Goal: Task Accomplishment & Management: Use online tool/utility

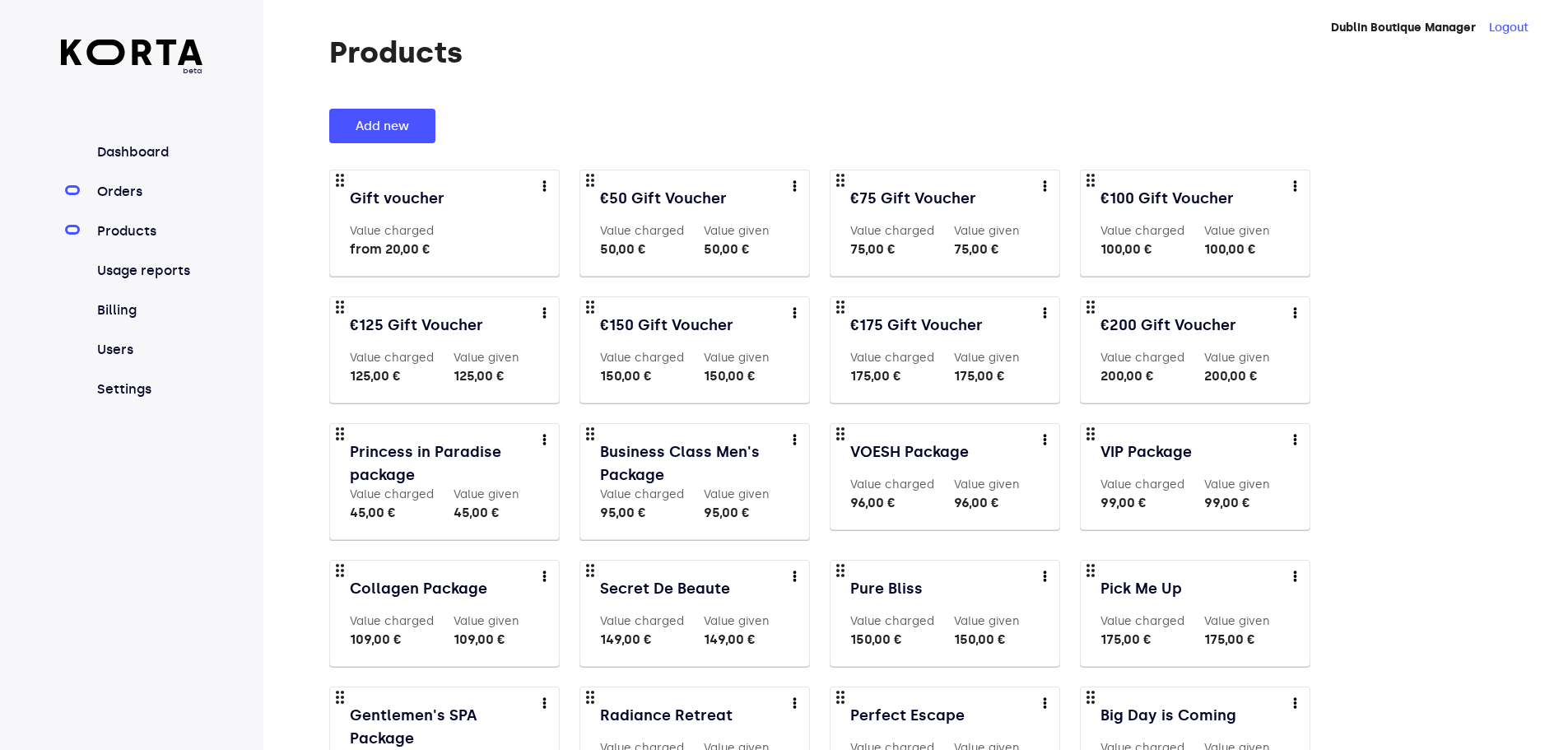
click at [125, 182] on link "Orders" at bounding box center [148, 191] width 109 height 19
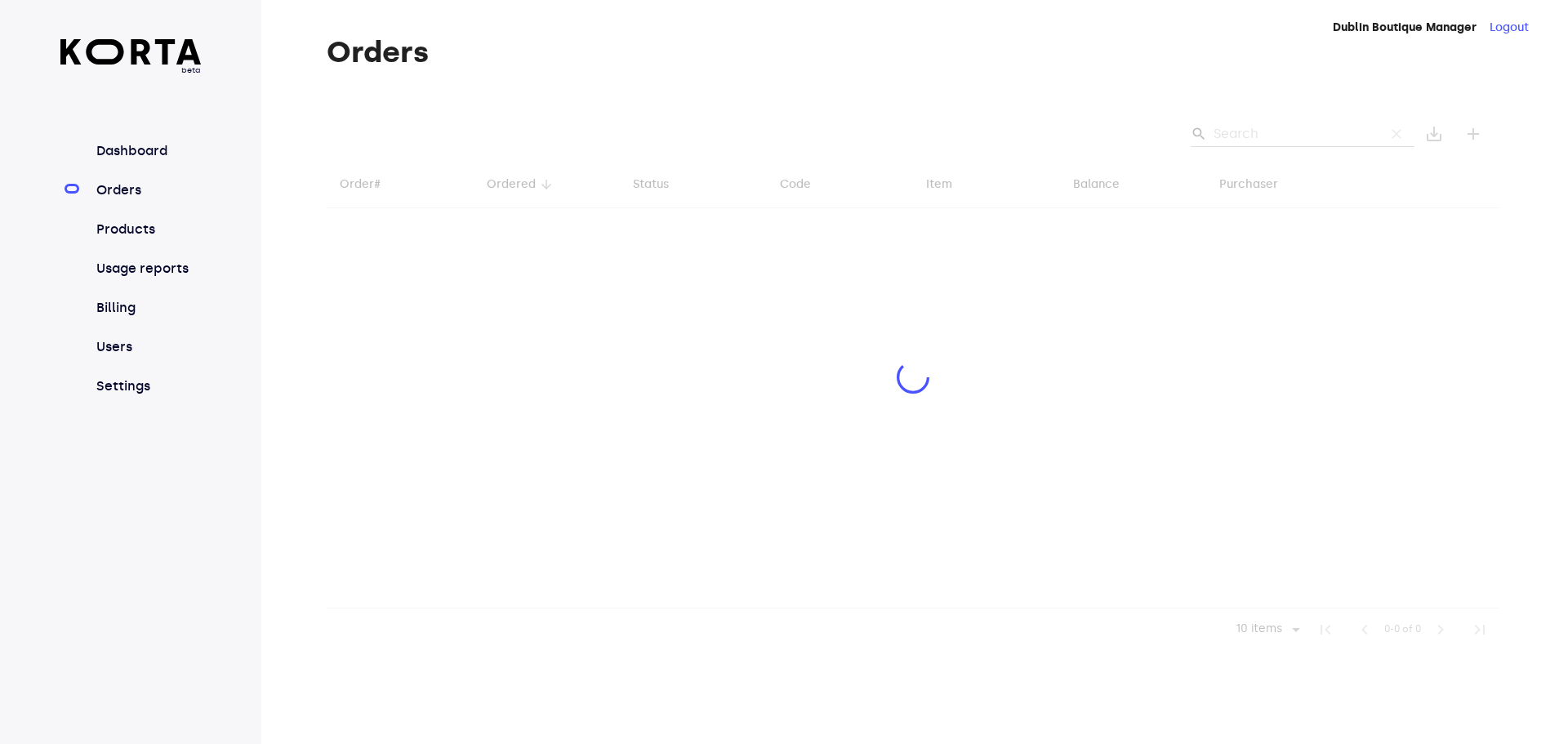
click at [1283, 134] on div at bounding box center [913, 379] width 1173 height 543
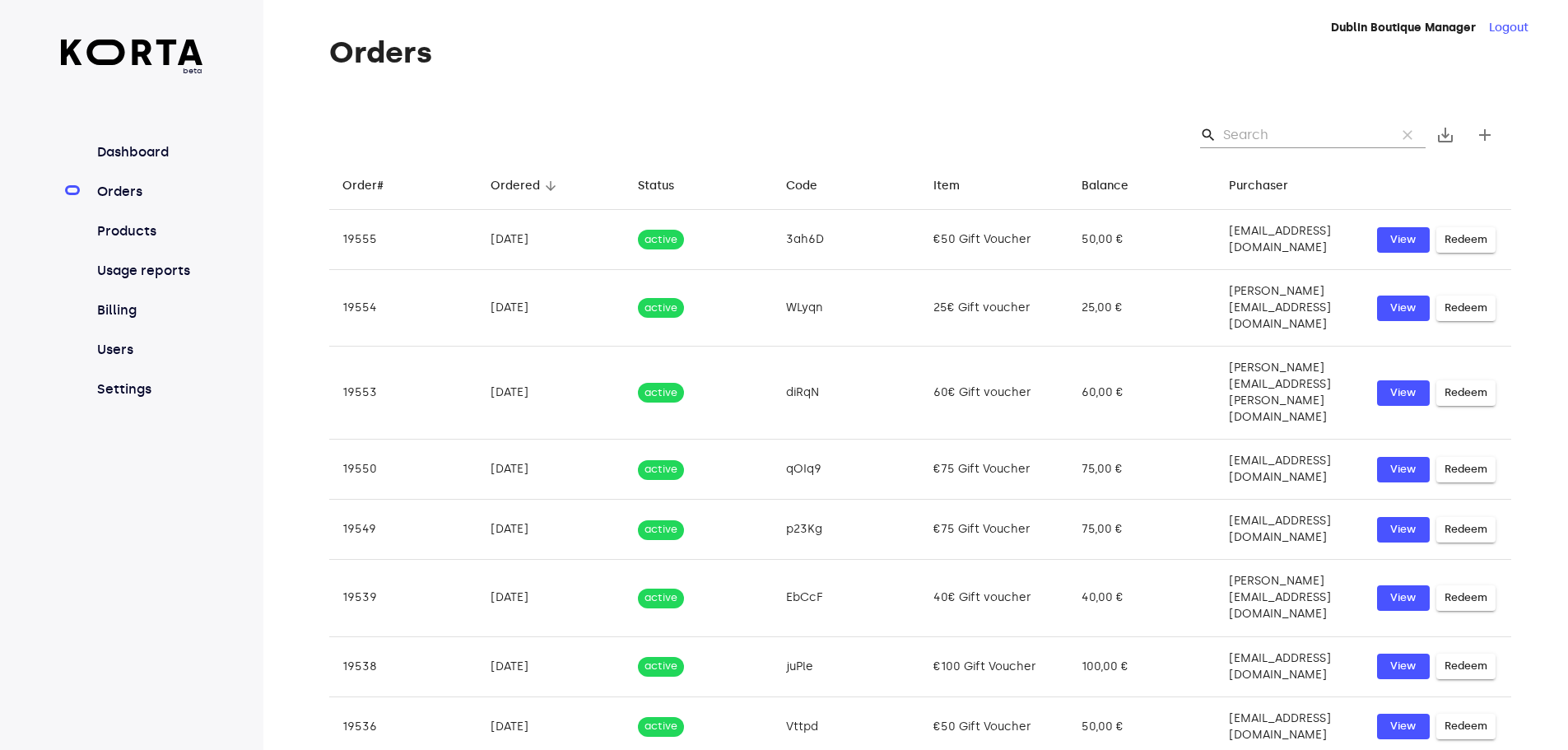
click at [1268, 135] on input "Search" at bounding box center [1302, 134] width 159 height 26
click at [1285, 129] on input "Search" at bounding box center [1302, 134] width 159 height 26
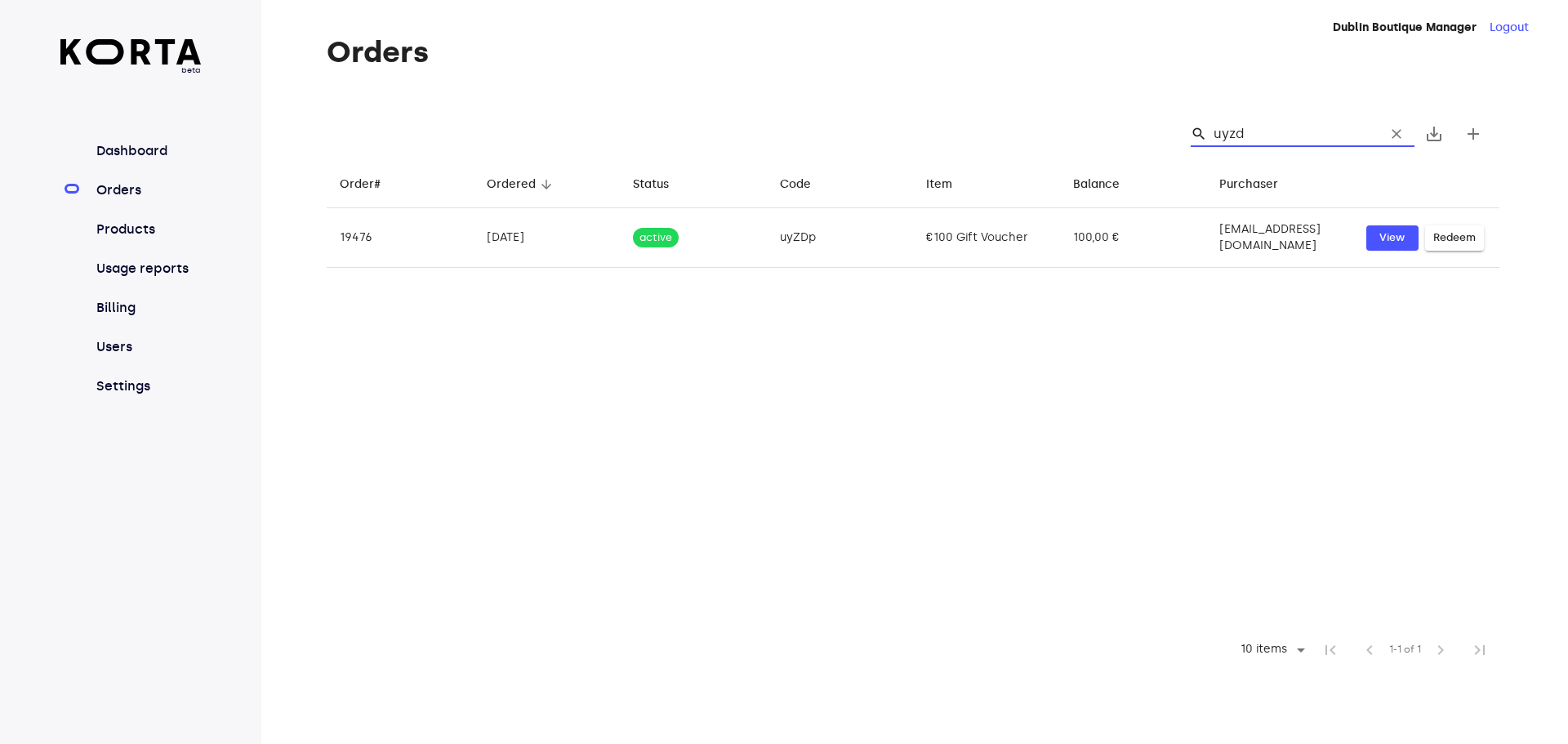
type input "uyzdp"
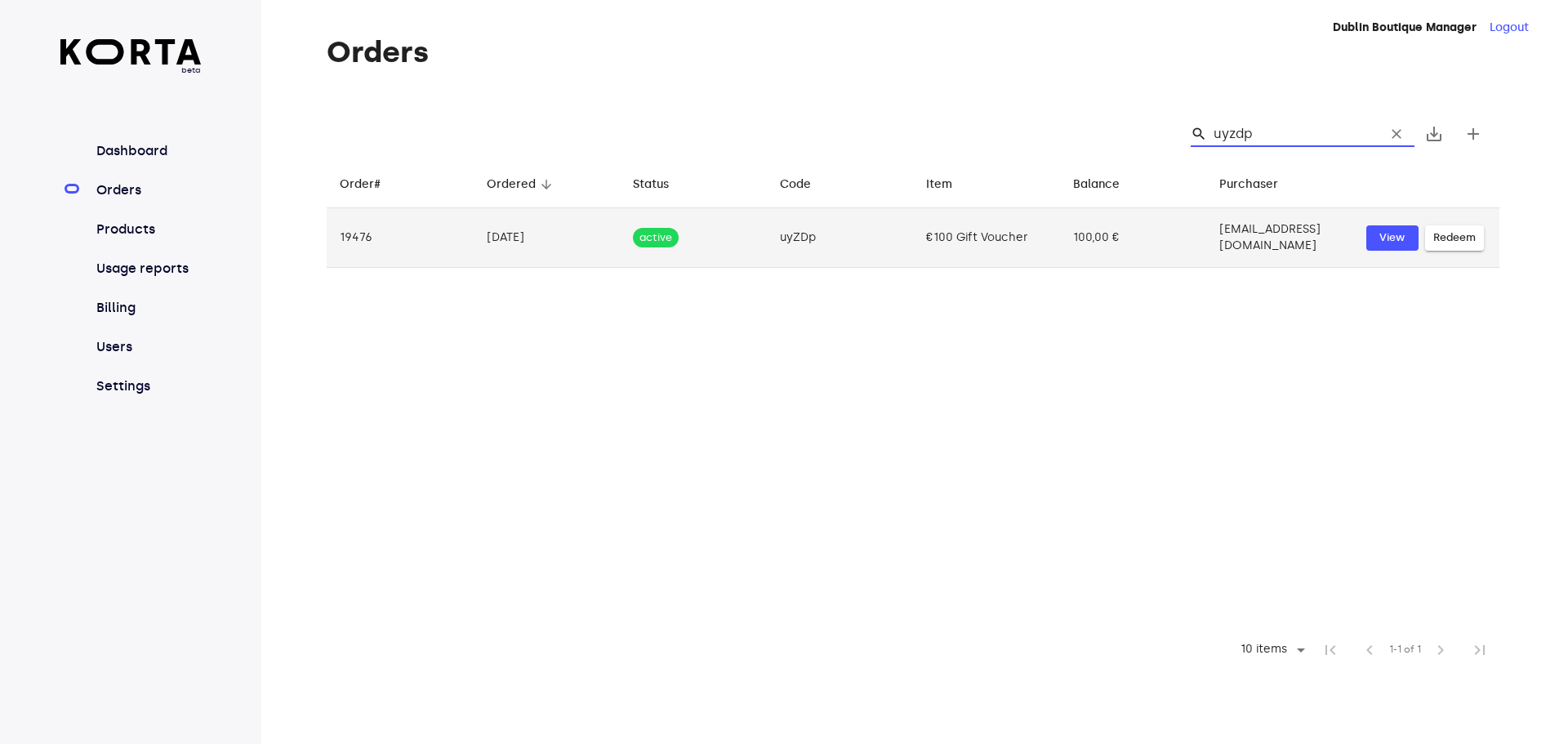
click at [1453, 230] on span "Redeem" at bounding box center [1455, 238] width 42 height 19
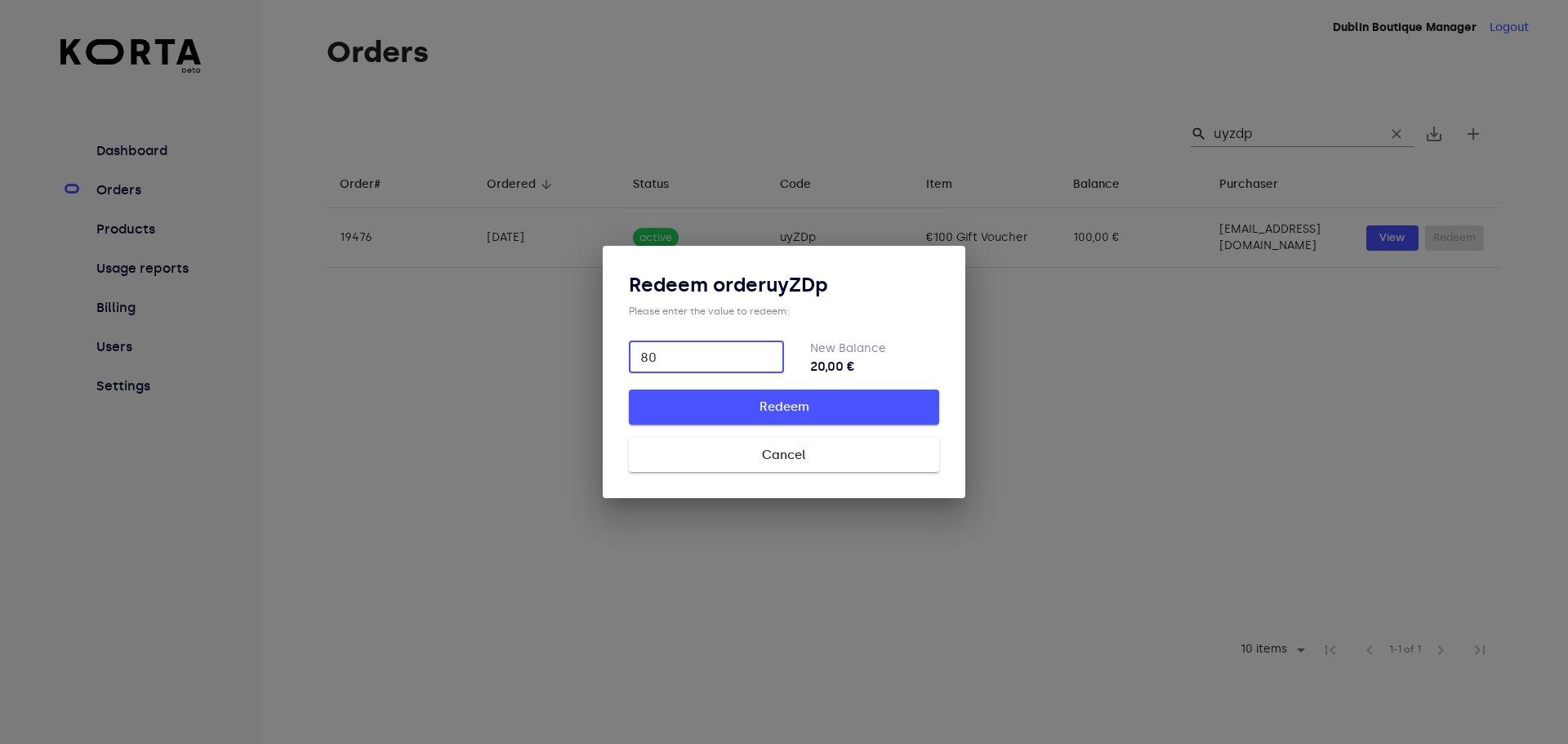
type input "80"
click at [802, 410] on span "Redeem" at bounding box center [784, 407] width 258 height 21
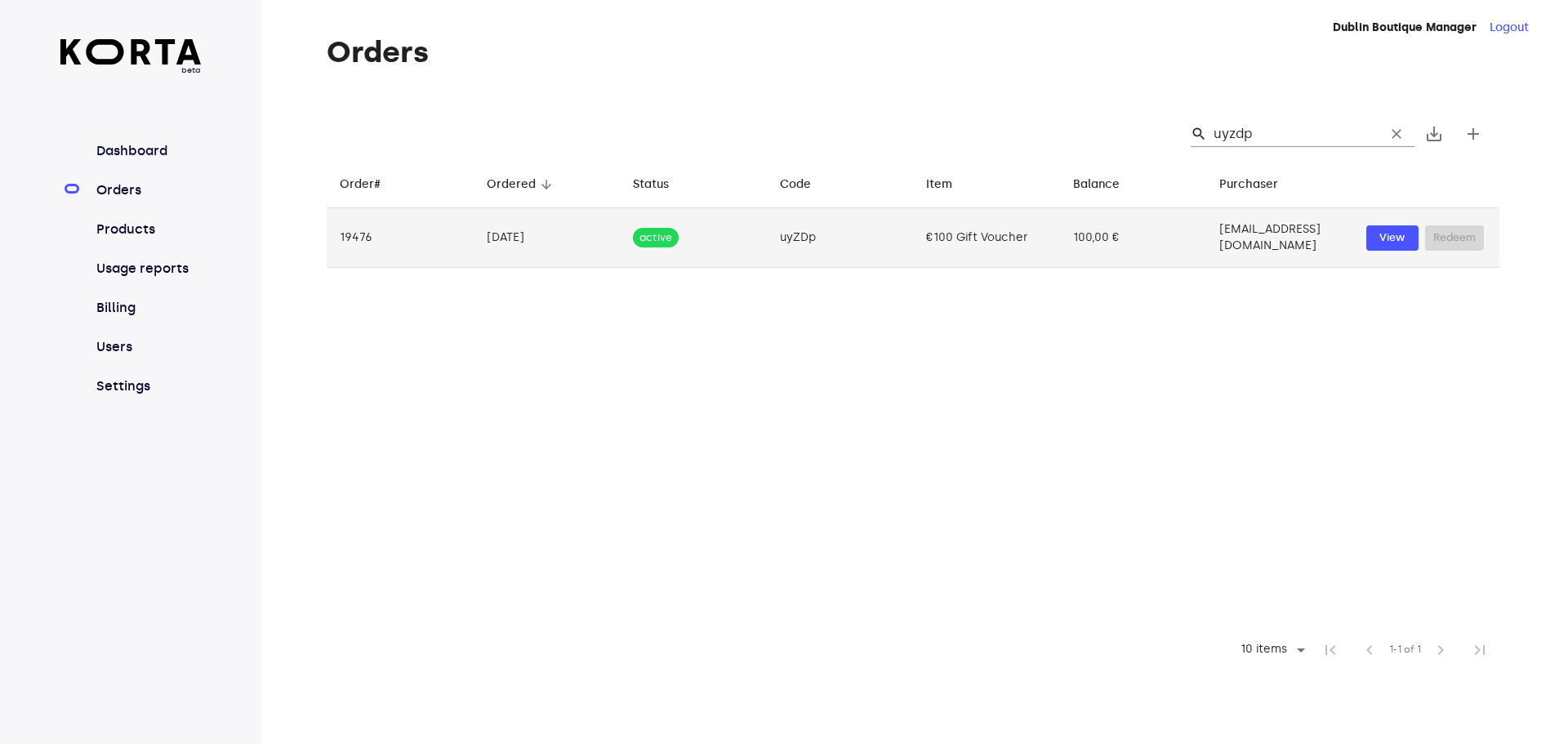
click at [491, 228] on td "[DATE]" at bounding box center [547, 238] width 147 height 59
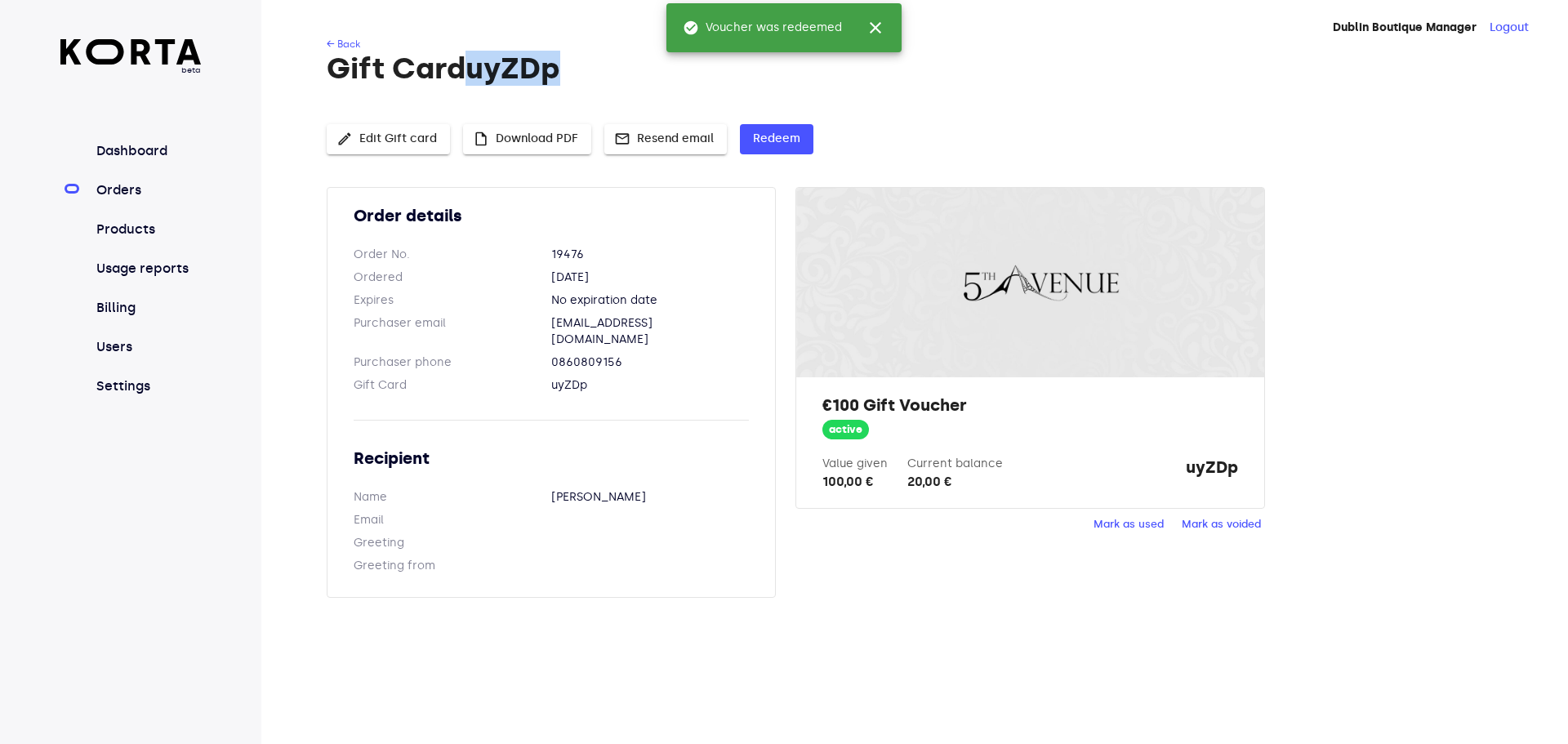
drag, startPoint x: 589, startPoint y: 67, endPoint x: 481, endPoint y: 63, distance: 108.1
click at [481, 63] on h1 "Gift Card uyZDp" at bounding box center [913, 69] width 1173 height 33
copy h1 "uyZDp"
